Goal: Find specific page/section: Find specific page/section

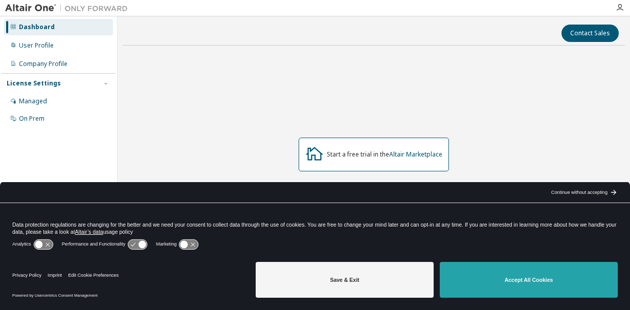
click at [569, 279] on button "Accept All Cookies" at bounding box center [529, 280] width 178 height 36
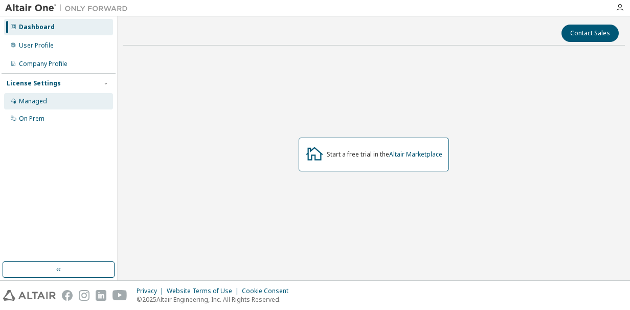
click at [58, 107] on div "Managed" at bounding box center [58, 101] width 109 height 16
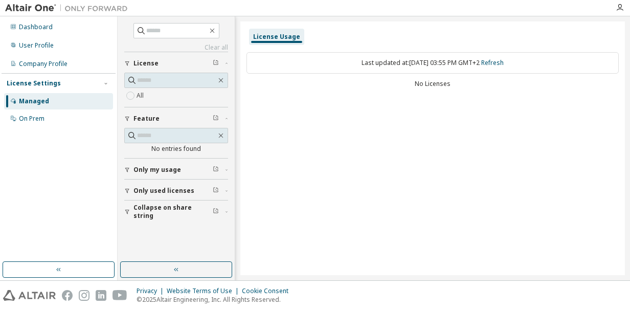
click at [388, 59] on div "Last updated at: [DATE] 03:55 PM GMT+2 Refresh" at bounding box center [433, 62] width 372 height 21
click at [158, 58] on button "License" at bounding box center [176, 63] width 104 height 23
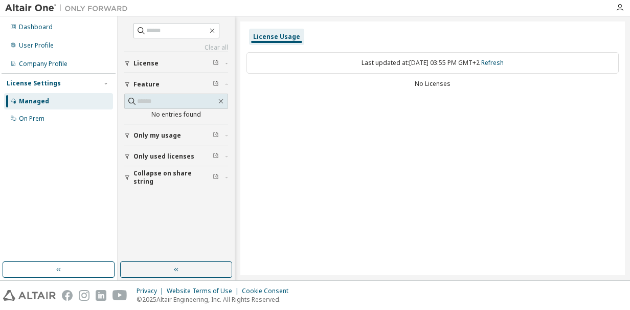
click at [158, 58] on button "License" at bounding box center [176, 63] width 104 height 23
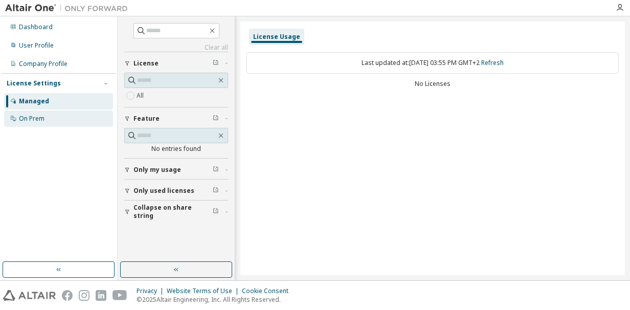
click at [49, 121] on div "On Prem" at bounding box center [58, 118] width 109 height 16
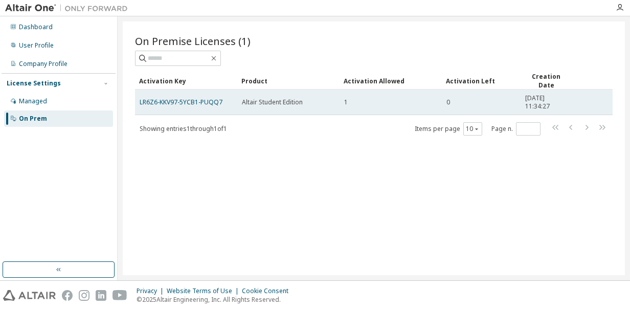
click at [227, 102] on div "LR6Z6-KKV97-5YCB1-PUQQ7" at bounding box center [186, 102] width 93 height 8
click at [531, 106] on span "[DATE] 11:34:27" at bounding box center [546, 102] width 42 height 16
click at [185, 103] on link "LR6Z6-KKV97-5YCB1-PUQQ7" at bounding box center [181, 102] width 83 height 9
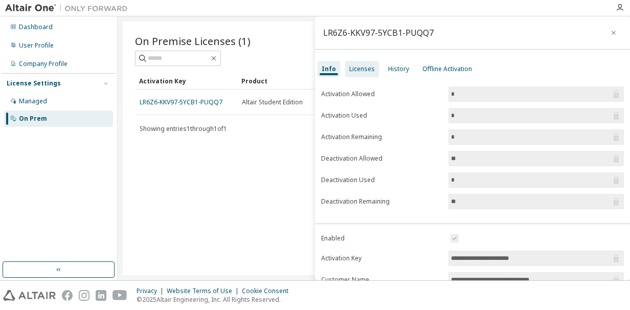
click at [355, 69] on div "Licenses" at bounding box center [362, 69] width 26 height 8
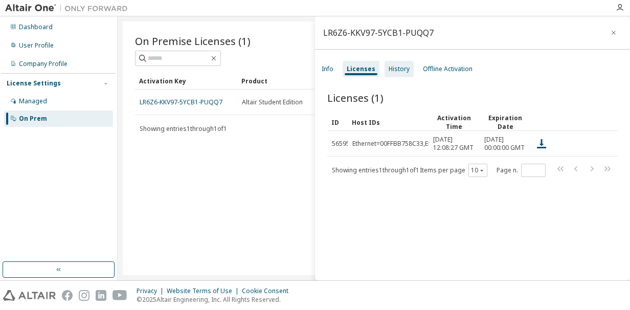
click at [388, 73] on div "History" at bounding box center [399, 69] width 29 height 16
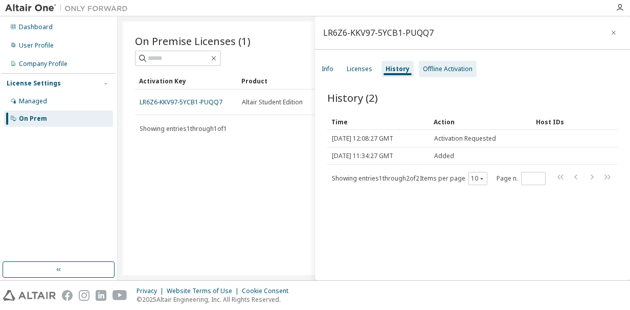
click at [440, 68] on div "Offline Activation" at bounding box center [448, 69] width 50 height 8
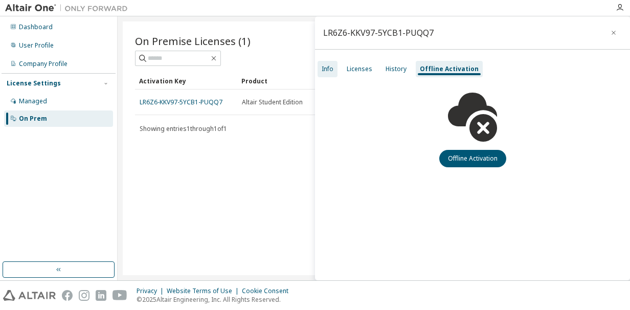
click at [327, 70] on div "Info" at bounding box center [328, 69] width 12 height 8
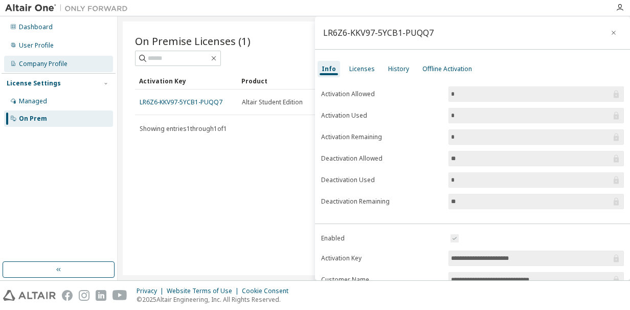
click at [57, 61] on div "Company Profile" at bounding box center [43, 64] width 49 height 8
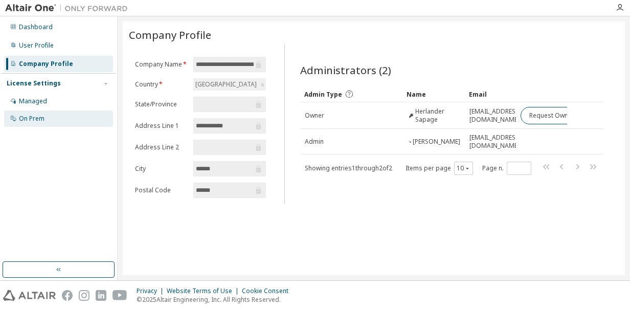
click at [38, 119] on div "On Prem" at bounding box center [32, 119] width 26 height 8
